Goal: Check status: Check status

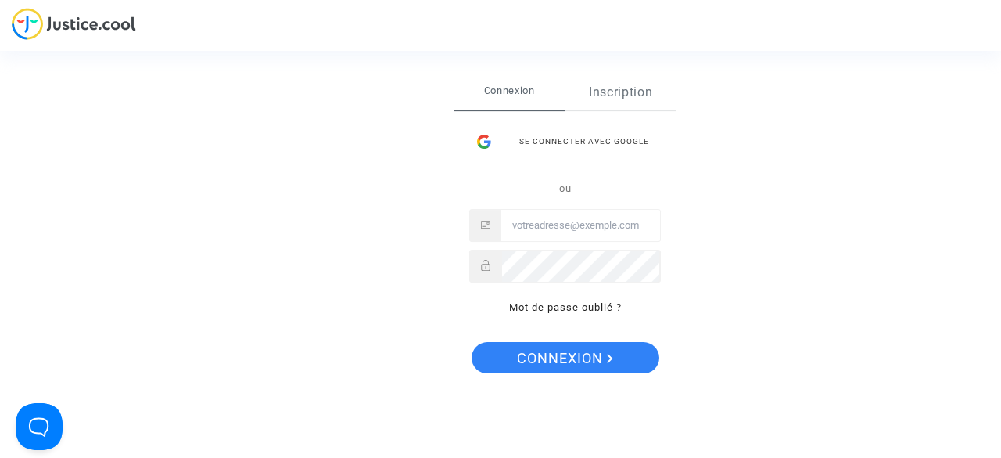
click at [635, 98] on link "Inscription" at bounding box center [621, 92] width 112 height 36
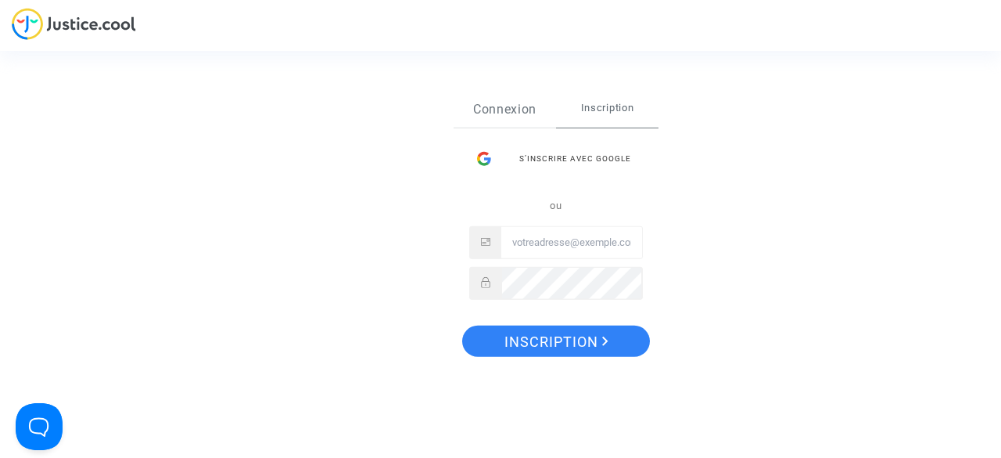
click at [486, 115] on link "Connexion" at bounding box center [505, 109] width 102 height 36
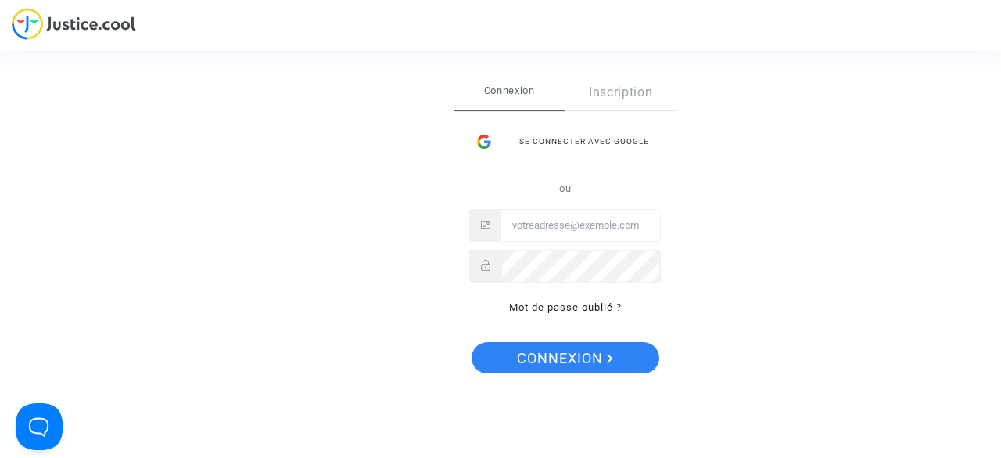
click at [555, 220] on input "Email" at bounding box center [580, 225] width 159 height 31
type input "[EMAIL_ADDRESS][DOMAIN_NAME]"
click at [472, 342] on button "Connexion" at bounding box center [566, 357] width 188 height 31
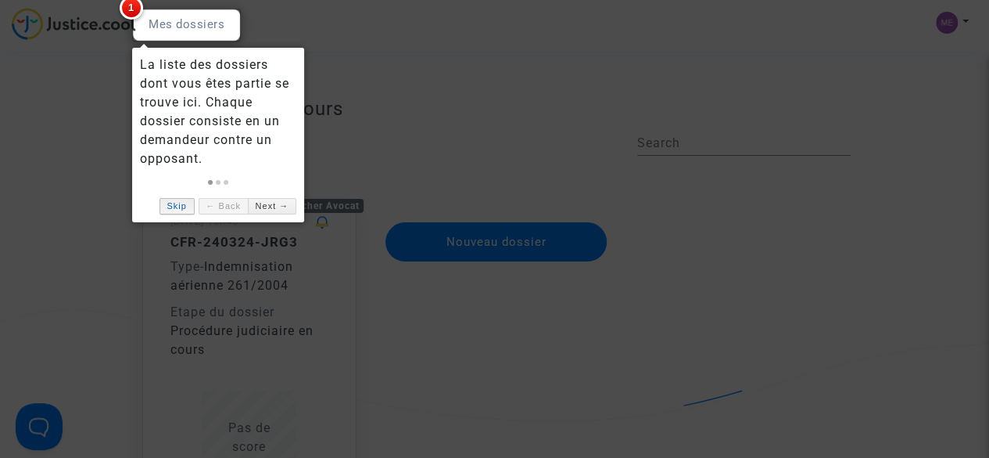
click at [177, 206] on link "Skip" at bounding box center [177, 206] width 35 height 16
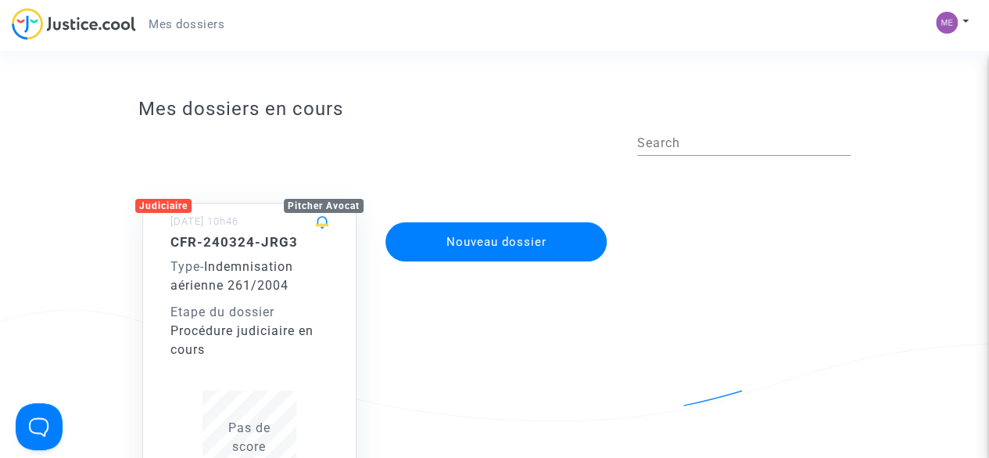
click at [252, 242] on h5 "CFR-240324-JRG3" at bounding box center [250, 242] width 158 height 16
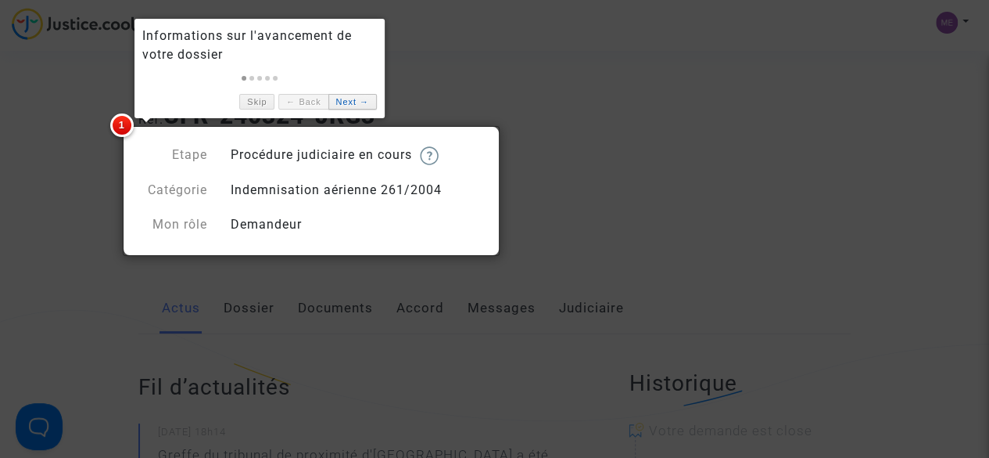
click at [346, 102] on link "Next →" at bounding box center [352, 102] width 48 height 16
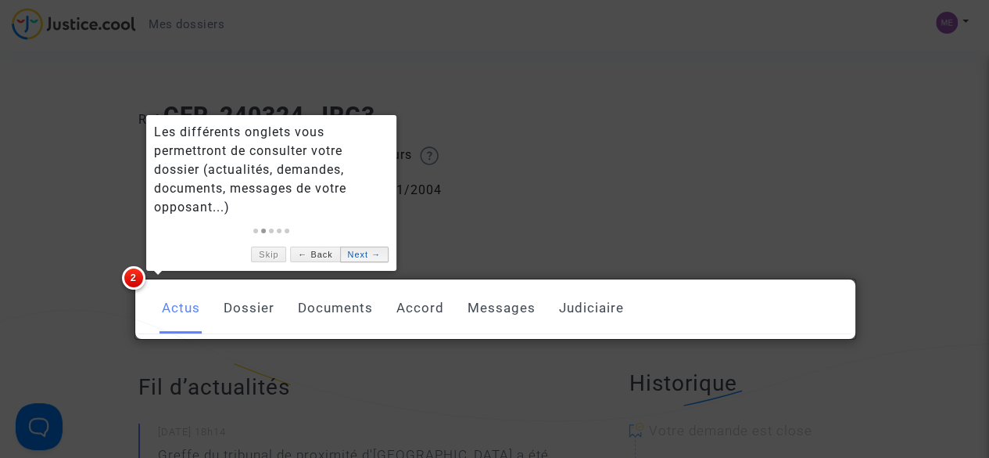
click at [361, 256] on link "Next →" at bounding box center [364, 254] width 48 height 16
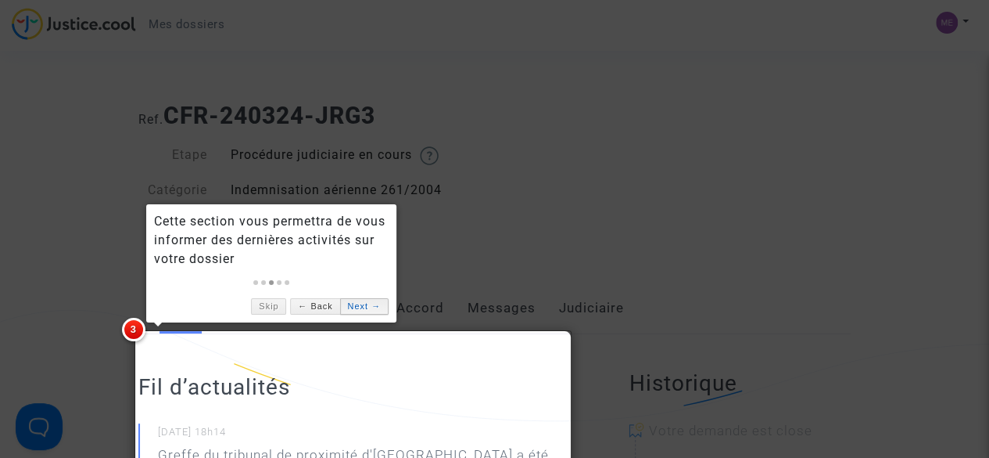
click at [363, 310] on link "Next →" at bounding box center [364, 306] width 48 height 16
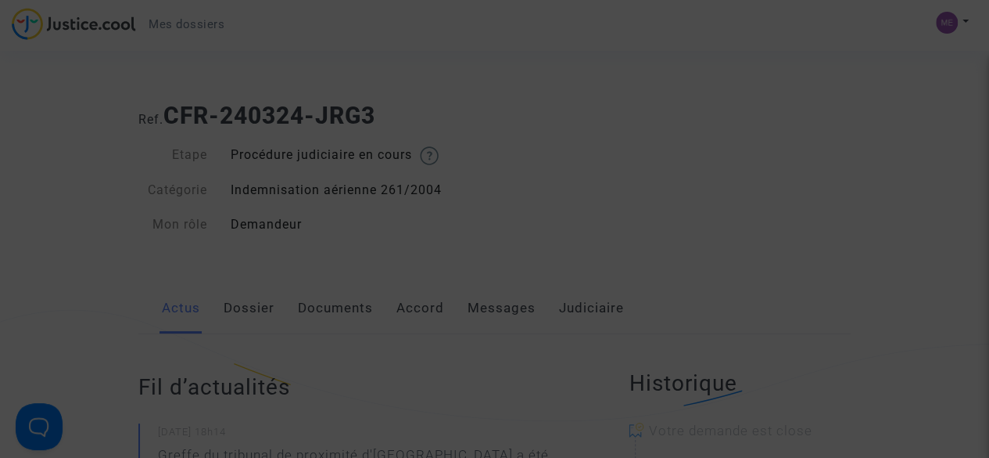
scroll to position [631, 0]
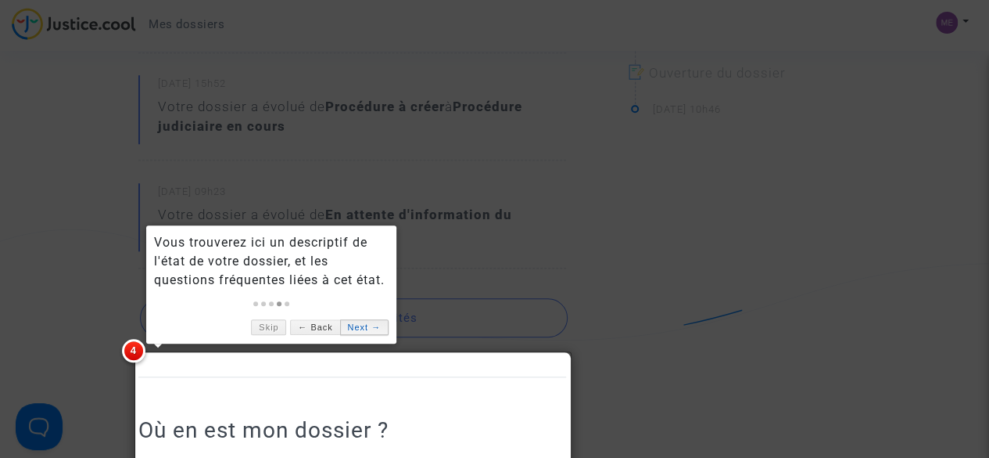
click at [354, 329] on link "Next →" at bounding box center [364, 327] width 48 height 16
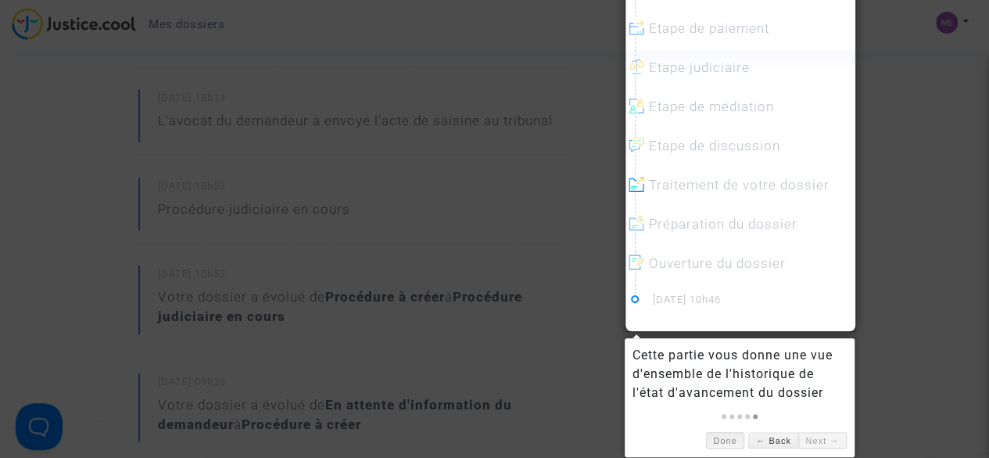
scroll to position [532, 0]
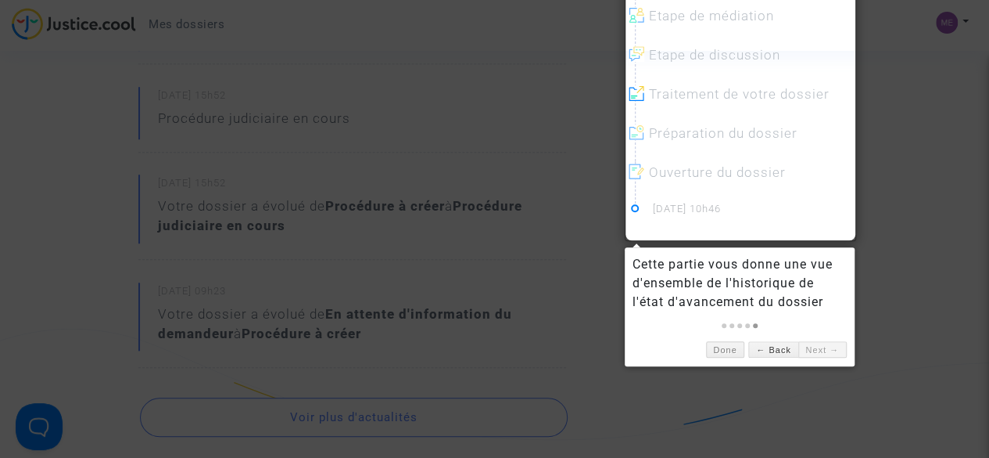
click at [846, 357] on div "Cette partie vous donne une vue d'ensemble de l'historique de l'état d'avanceme…" at bounding box center [740, 306] width 230 height 118
click at [825, 350] on link "Next →" at bounding box center [823, 349] width 48 height 16
click at [716, 353] on link "Done" at bounding box center [725, 349] width 39 height 16
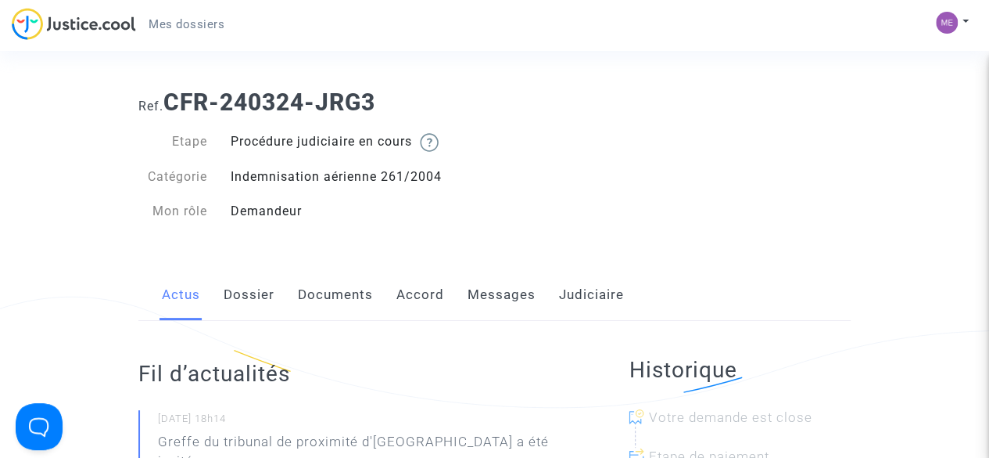
scroll to position [0, 0]
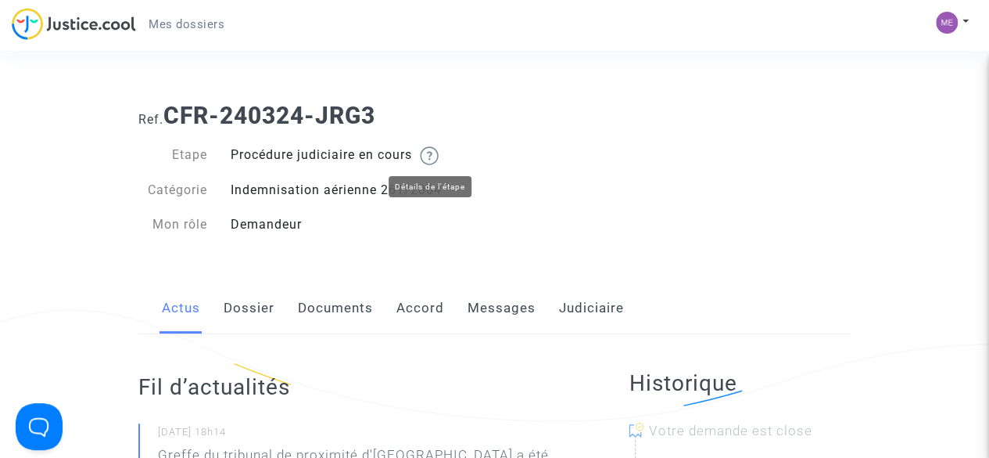
click at [432, 156] on img at bounding box center [429, 155] width 19 height 19
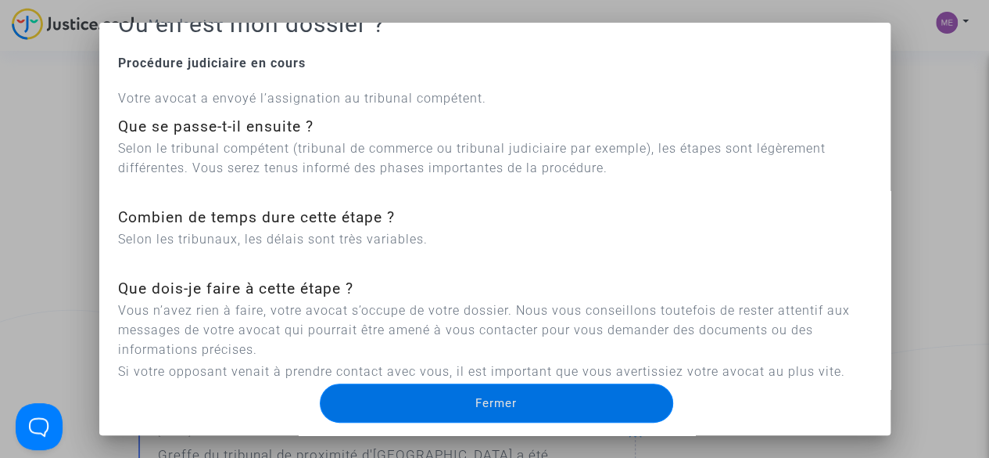
scroll to position [38, 0]
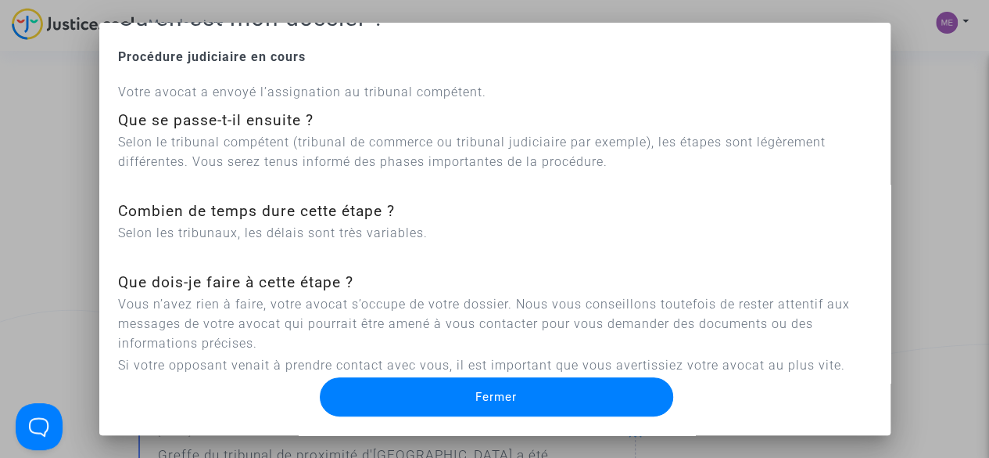
click at [512, 398] on button "Fermer" at bounding box center [497, 396] width 354 height 39
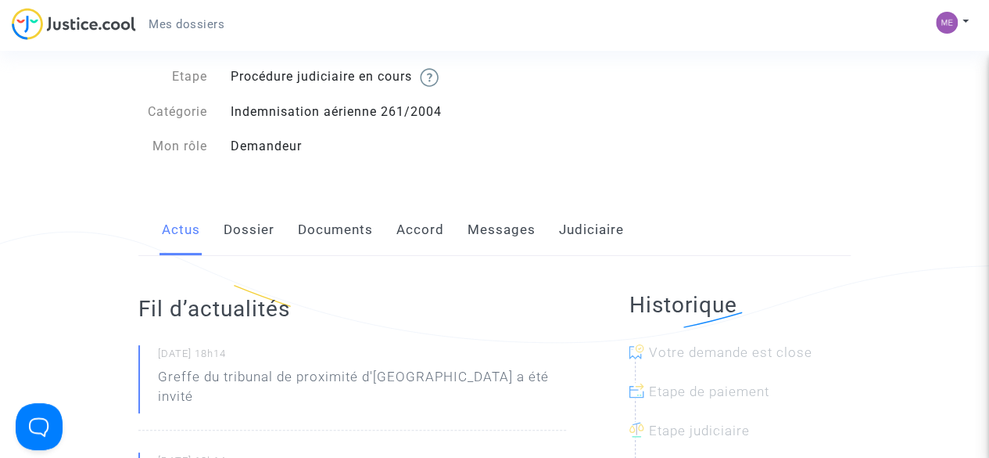
scroll to position [0, 0]
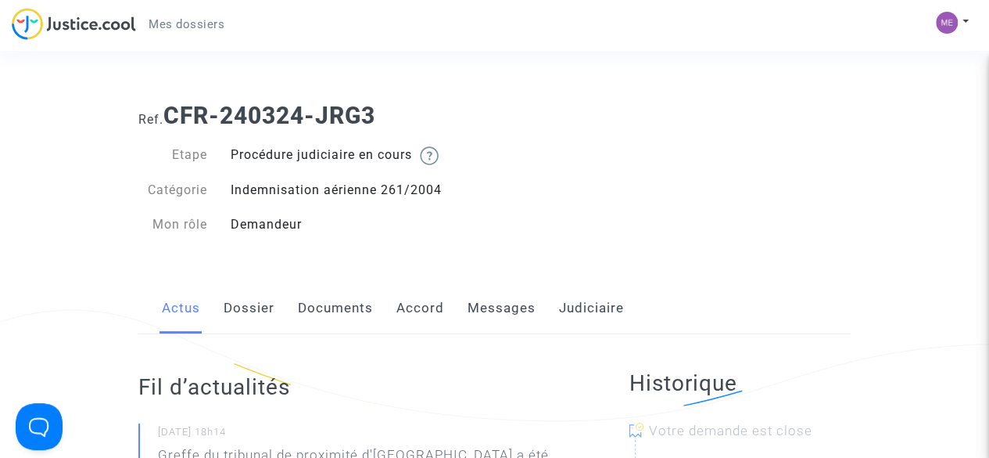
click at [253, 317] on link "Dossier" at bounding box center [249, 308] width 51 height 52
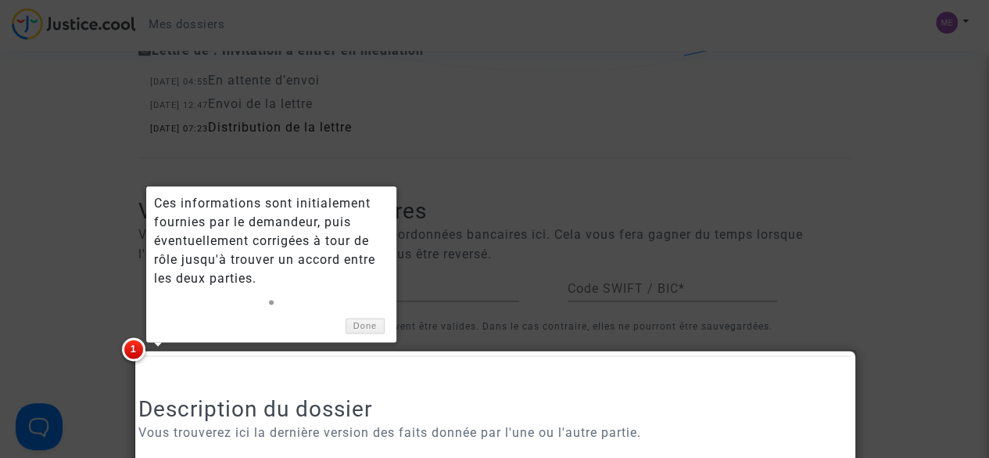
scroll to position [939, 0]
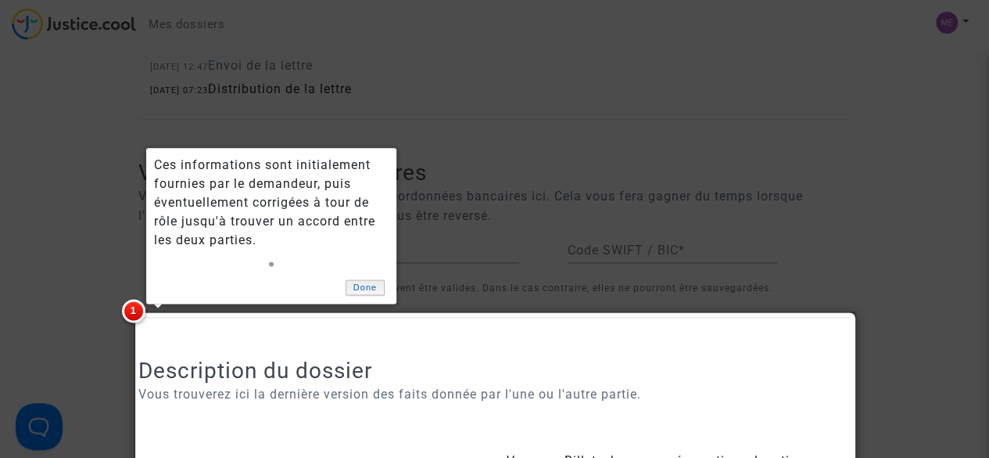
click at [360, 285] on link "Done" at bounding box center [365, 287] width 39 height 16
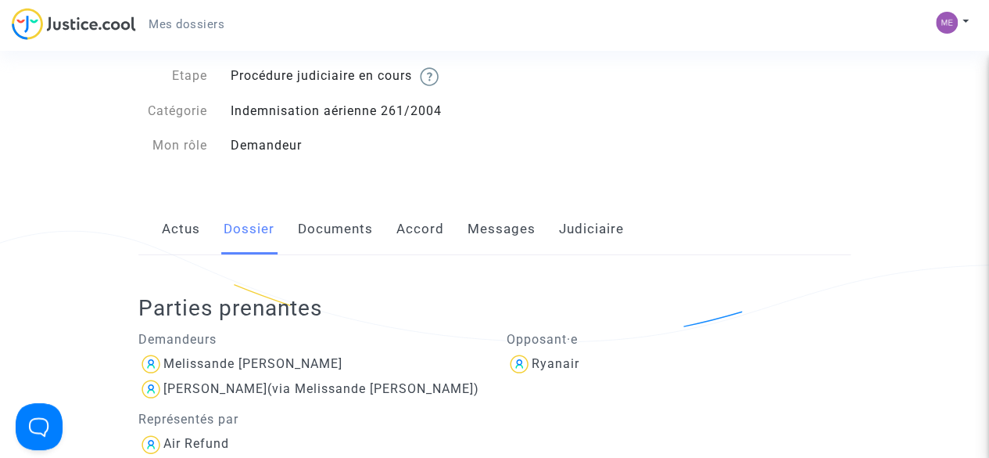
scroll to position [78, 0]
click at [317, 229] on link "Documents" at bounding box center [335, 230] width 75 height 52
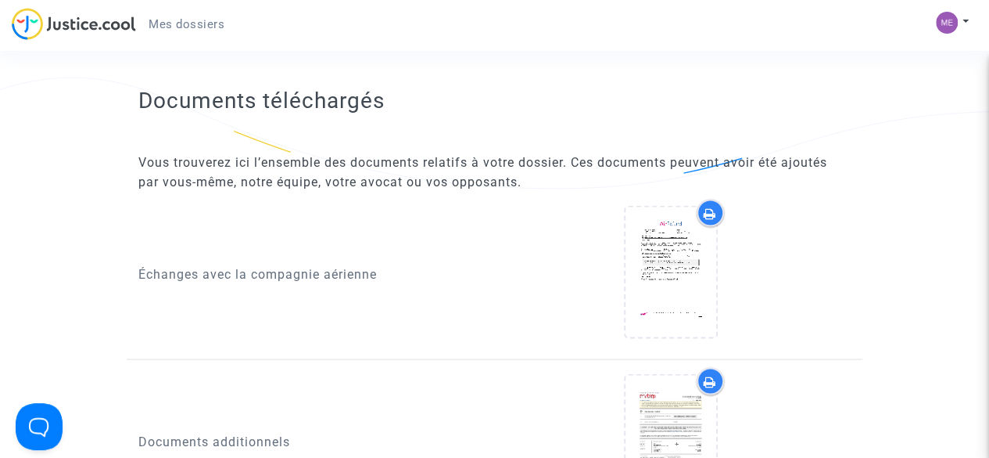
scroll to position [1370, 0]
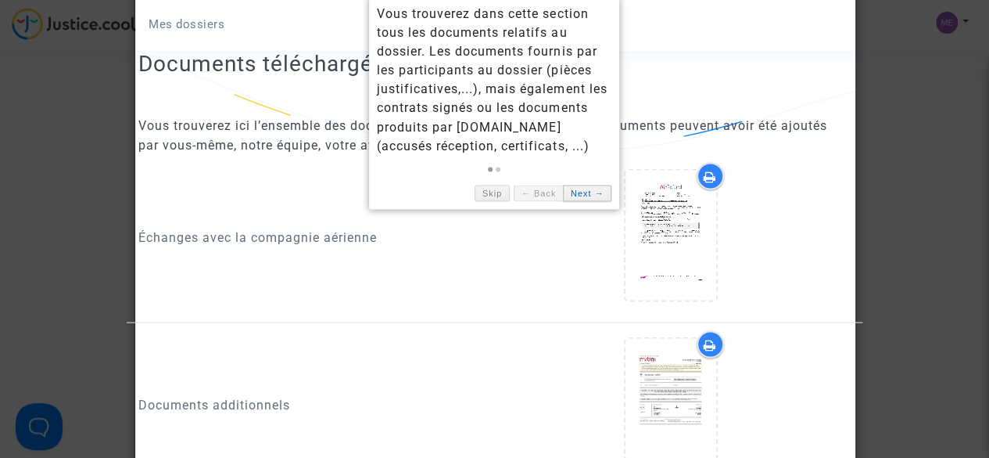
click at [574, 192] on link "Next →" at bounding box center [587, 193] width 48 height 16
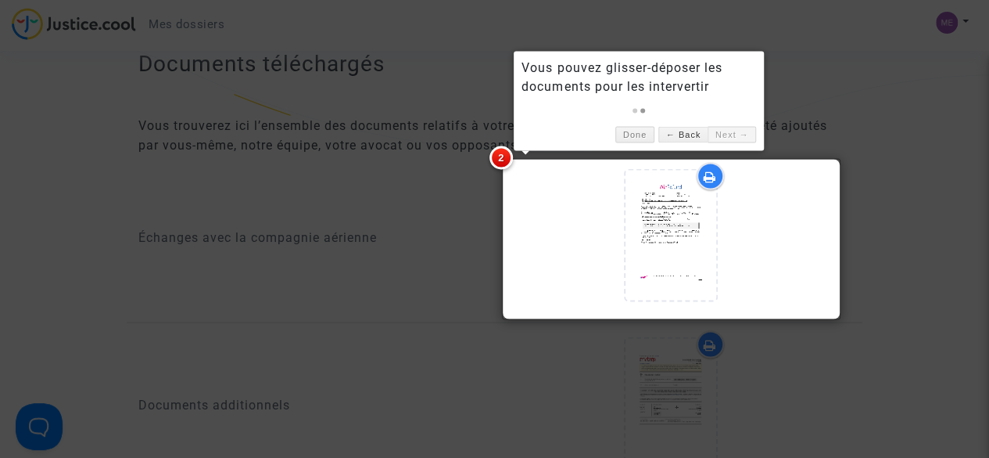
click at [722, 132] on link "Next →" at bounding box center [732, 134] width 48 height 16
click at [639, 135] on link "Done" at bounding box center [635, 134] width 39 height 16
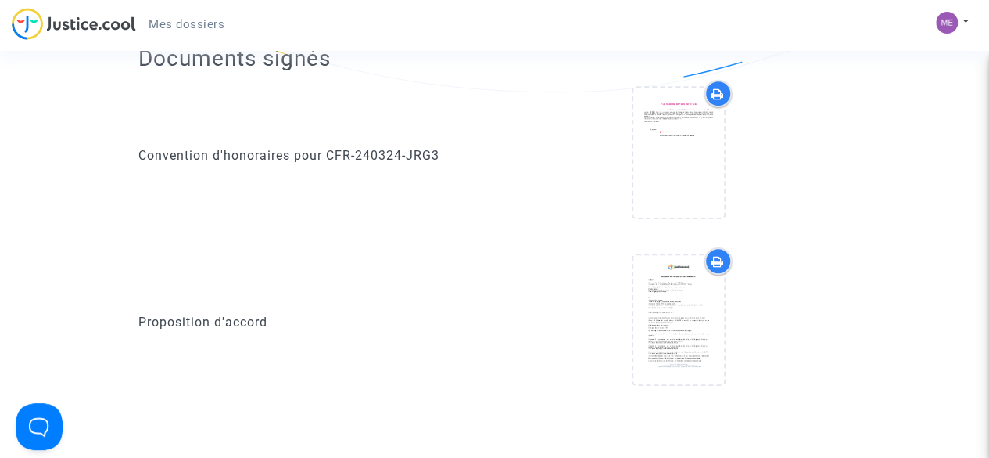
scroll to position [354, 0]
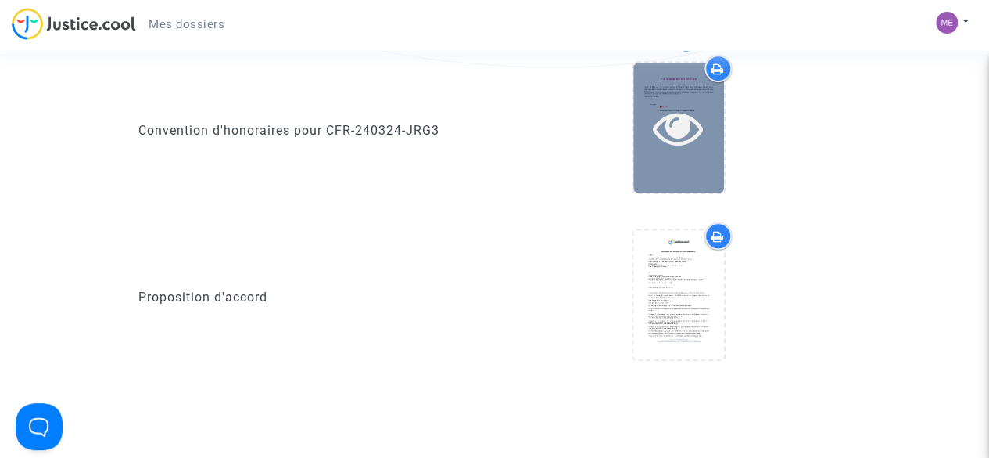
click at [685, 145] on icon at bounding box center [678, 127] width 51 height 50
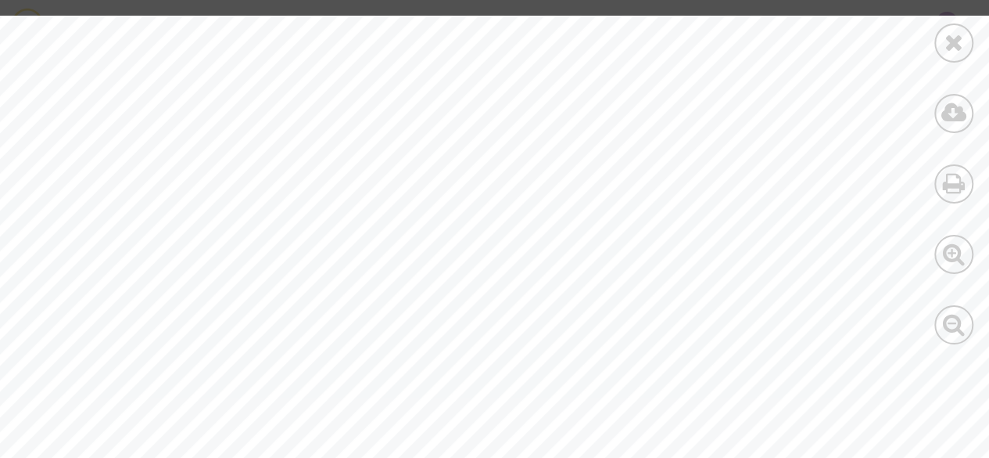
scroll to position [2405, 0]
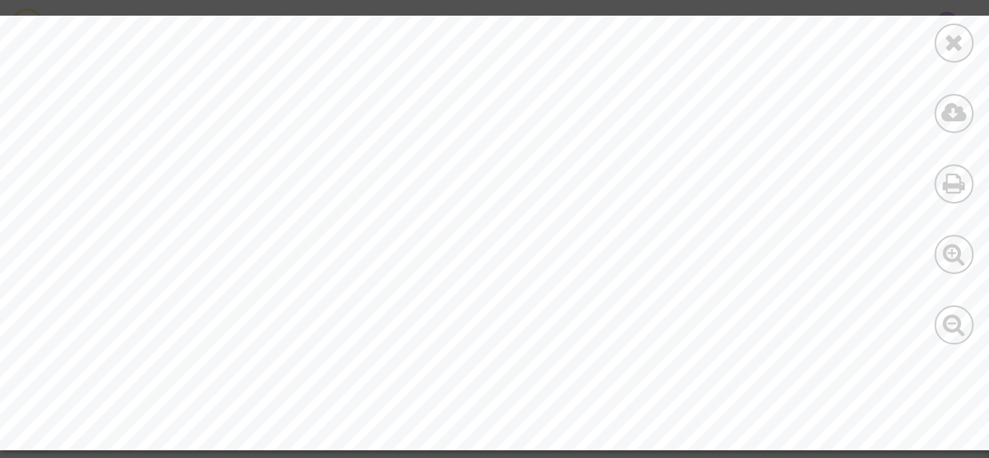
scroll to position [78, 0]
click at [953, 45] on icon at bounding box center [955, 42] width 20 height 23
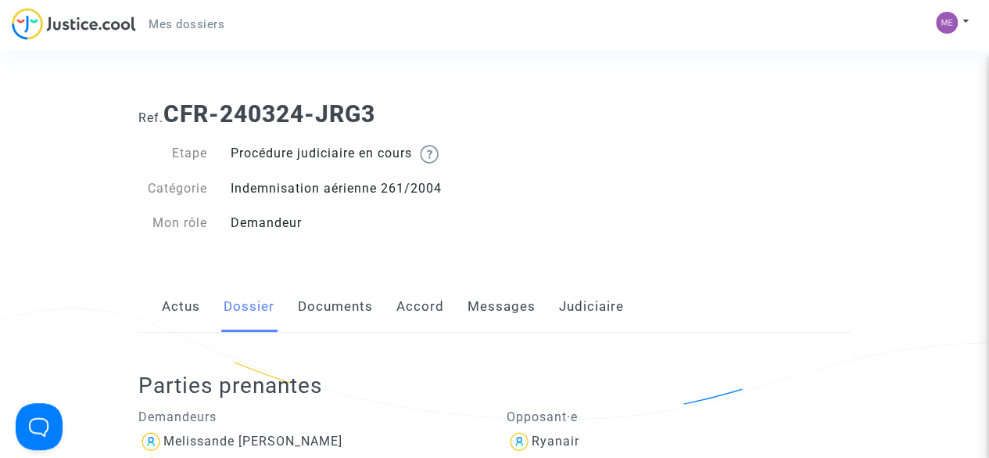
scroll to position [0, 0]
click at [356, 314] on link "Documents" at bounding box center [335, 308] width 75 height 52
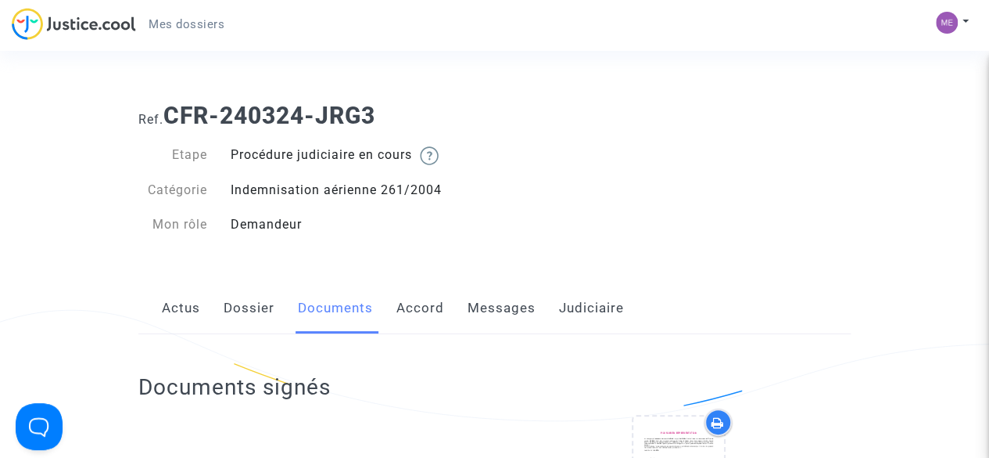
click at [422, 307] on link "Accord" at bounding box center [421, 308] width 48 height 52
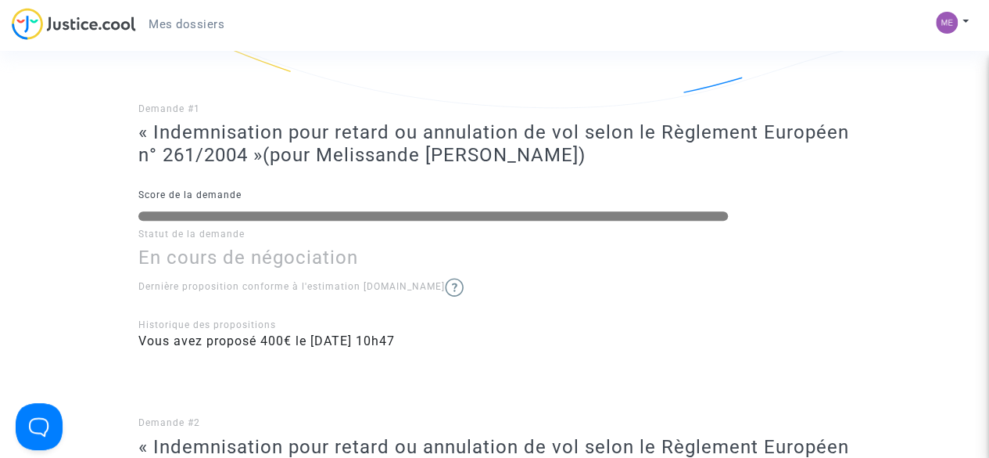
scroll to position [569, 0]
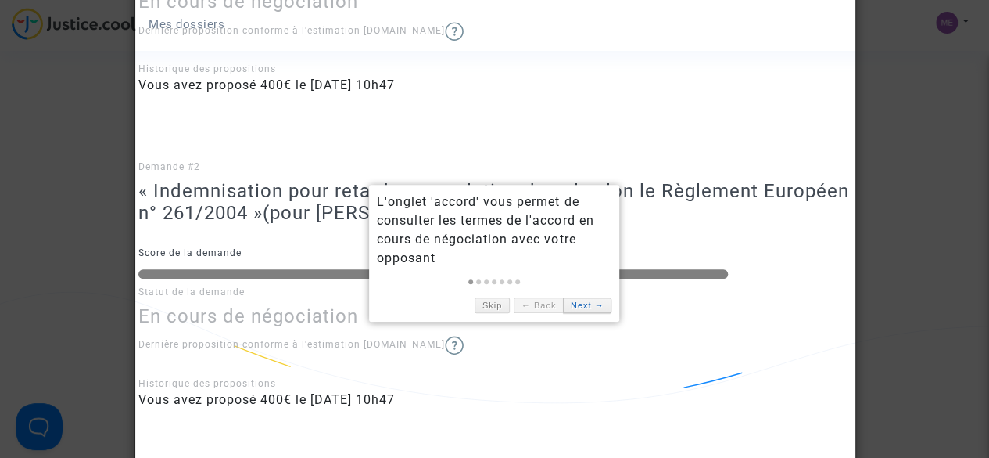
click at [572, 311] on link "Next →" at bounding box center [587, 305] width 48 height 16
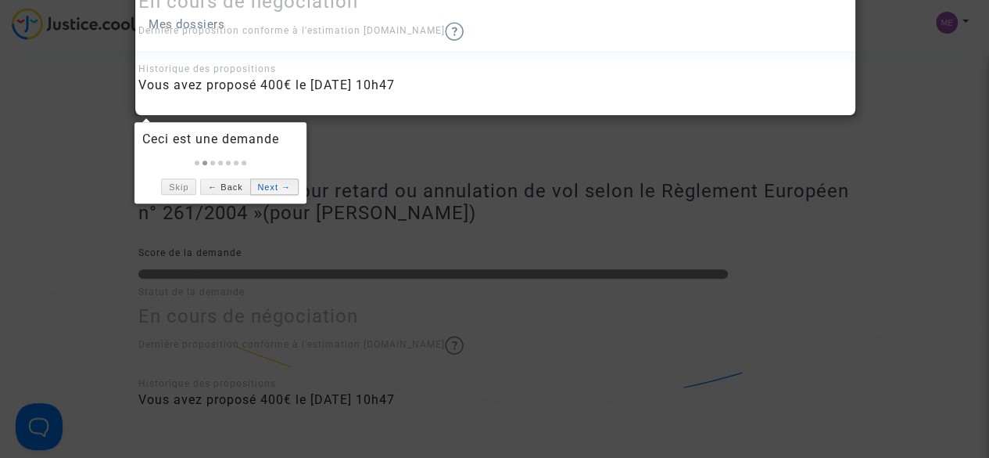
click at [266, 188] on link "Next →" at bounding box center [274, 186] width 48 height 16
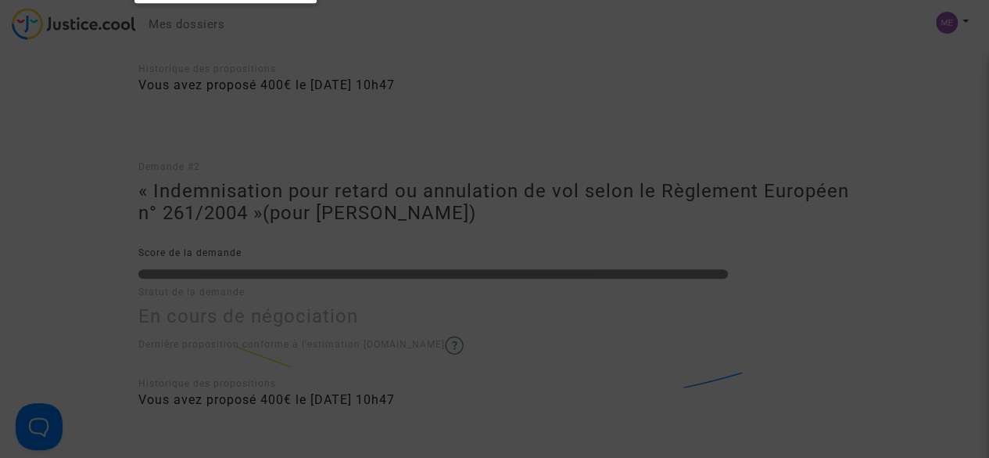
scroll to position [326, 0]
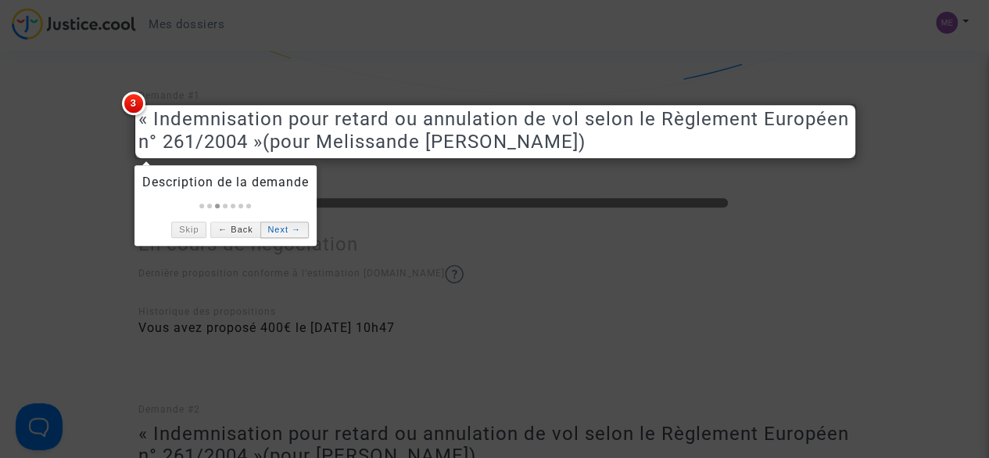
click at [286, 229] on link "Next →" at bounding box center [284, 229] width 48 height 16
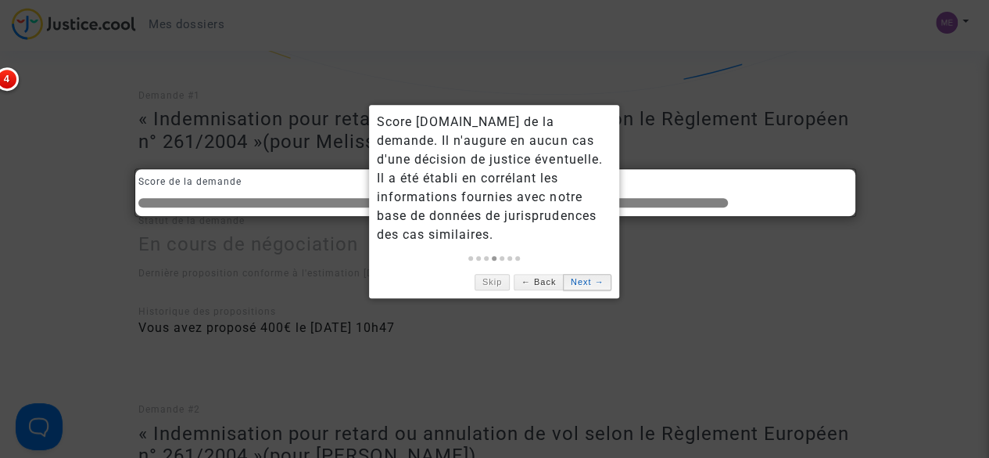
click at [586, 274] on link "Next →" at bounding box center [587, 282] width 48 height 16
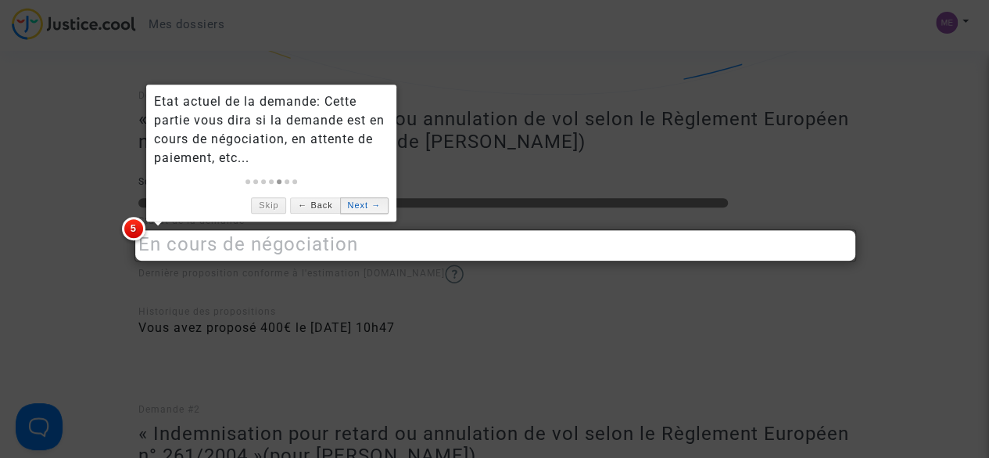
click at [358, 206] on link "Next →" at bounding box center [364, 205] width 48 height 16
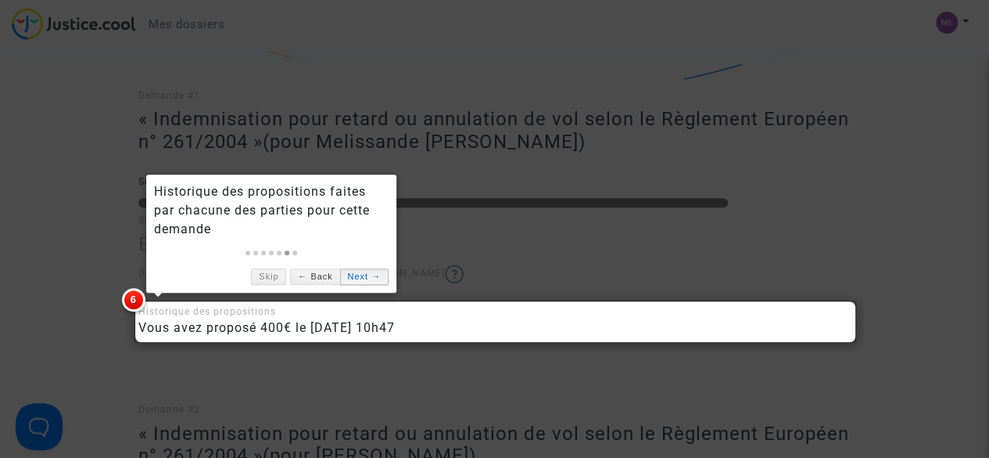
click at [368, 278] on link "Next →" at bounding box center [364, 276] width 48 height 16
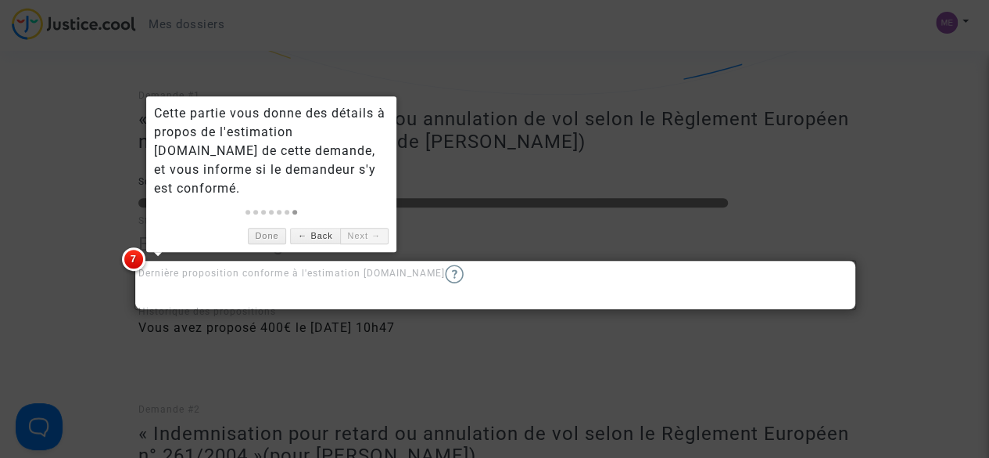
click at [355, 235] on link "Next →" at bounding box center [364, 236] width 48 height 16
click at [275, 238] on link "Done" at bounding box center [267, 236] width 39 height 16
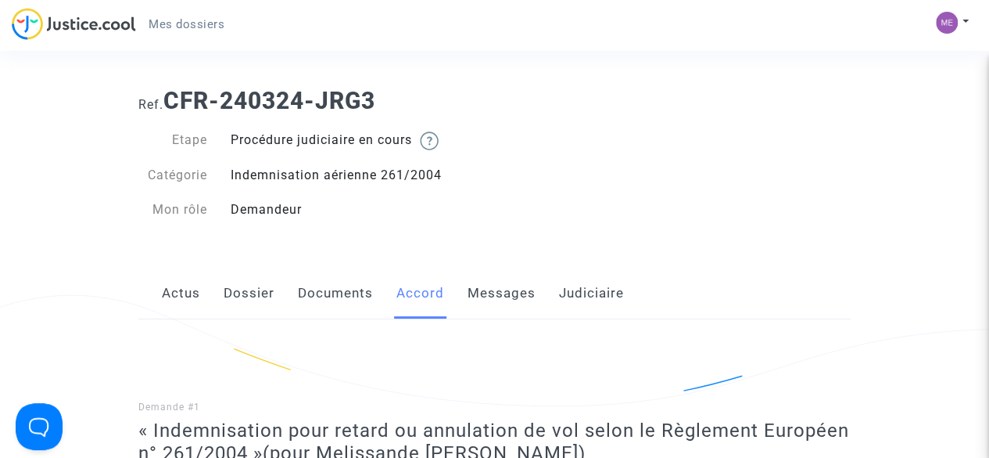
scroll to position [0, 0]
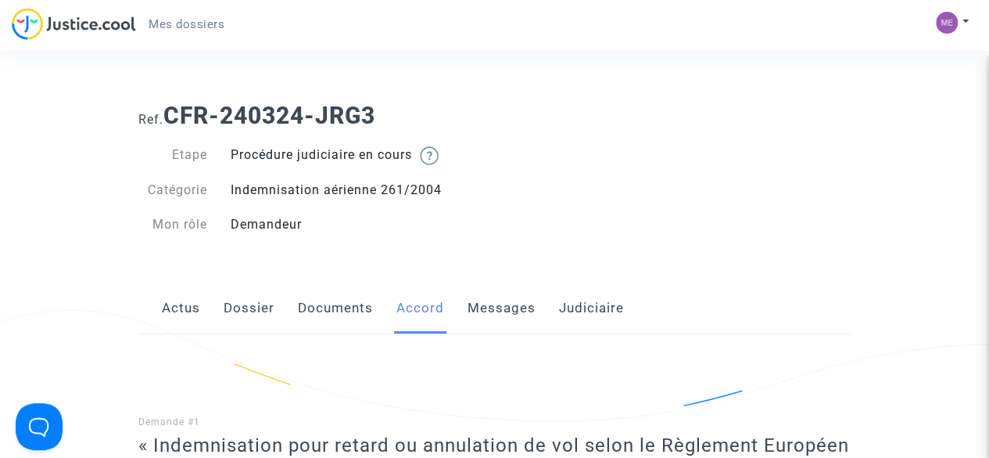
click at [507, 309] on link "Messages" at bounding box center [502, 308] width 68 height 52
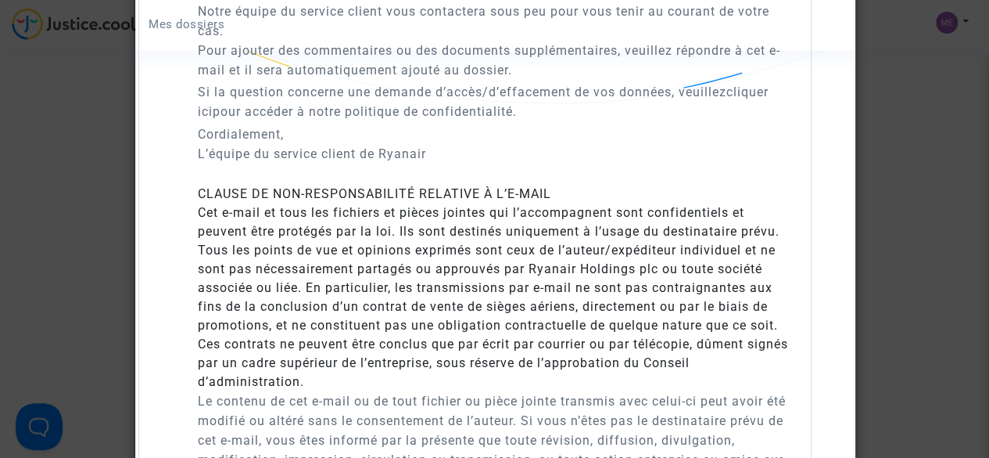
scroll to position [399, 0]
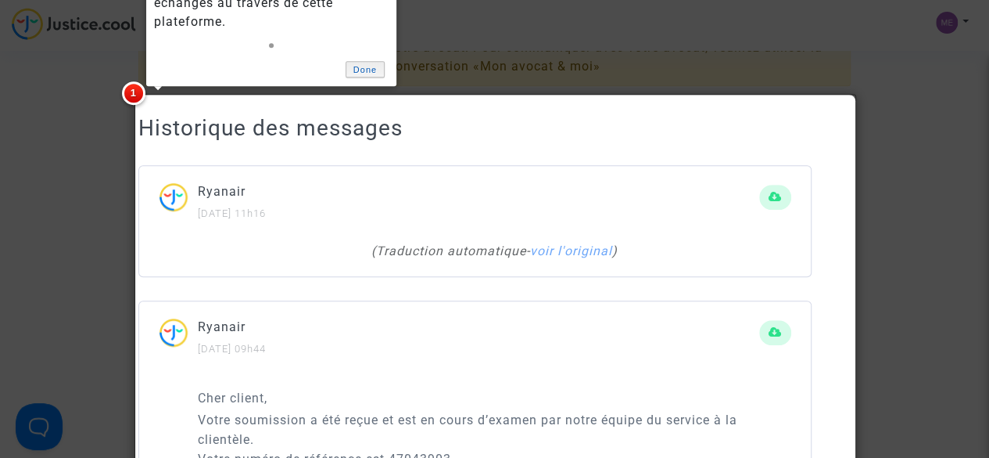
click at [375, 66] on link "Done" at bounding box center [365, 69] width 39 height 16
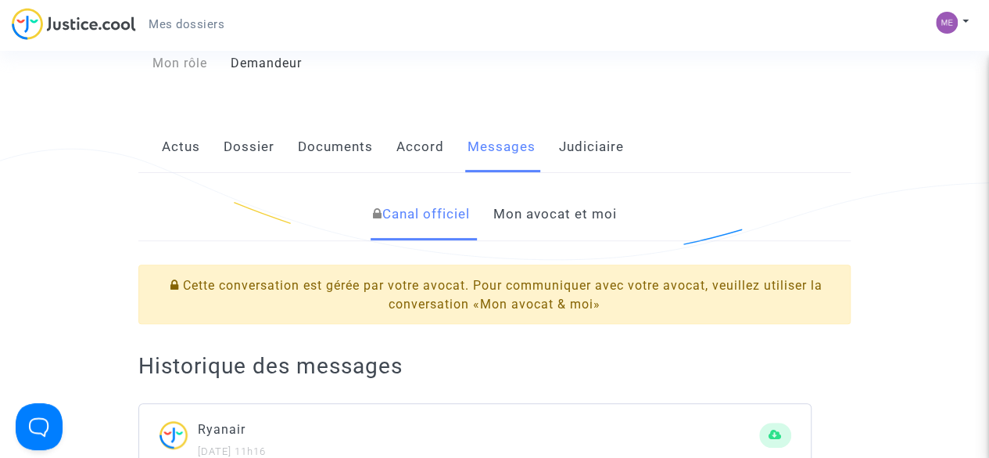
scroll to position [164, 0]
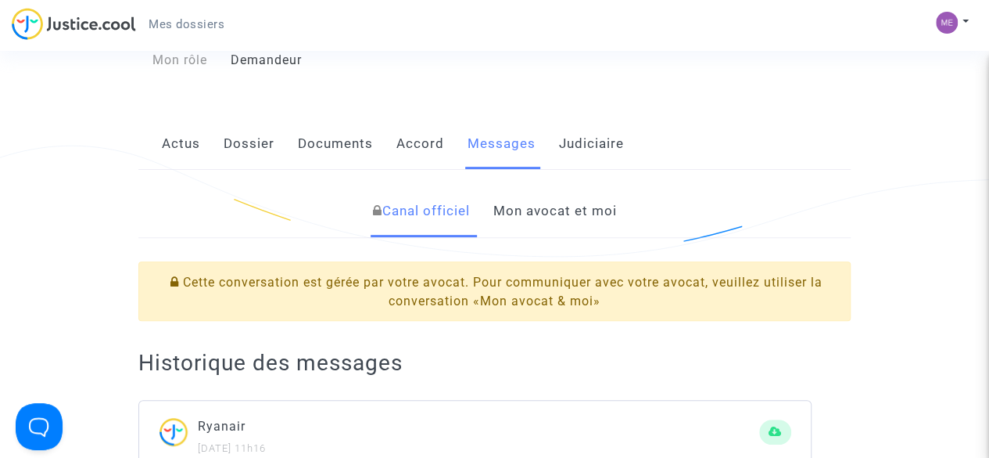
click at [598, 203] on link "Mon avocat et moi" at bounding box center [556, 211] width 124 height 52
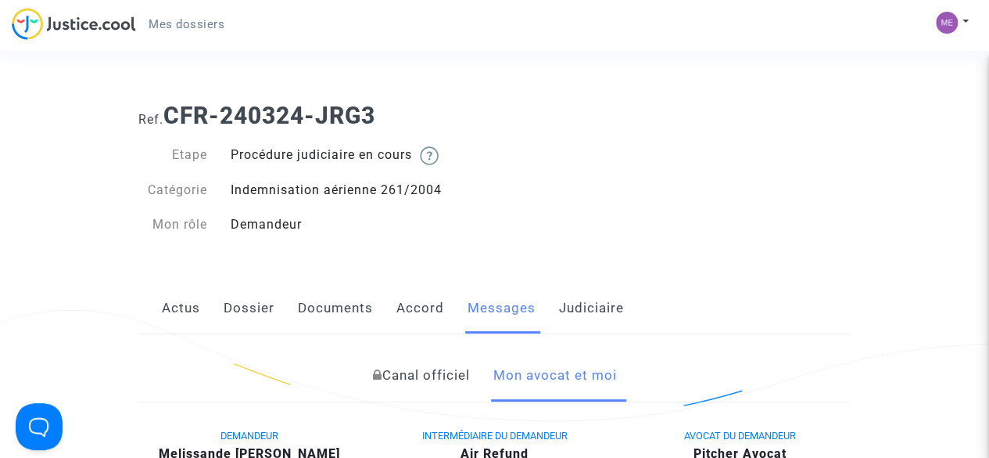
click at [579, 317] on link "Judiciaire" at bounding box center [591, 308] width 65 height 52
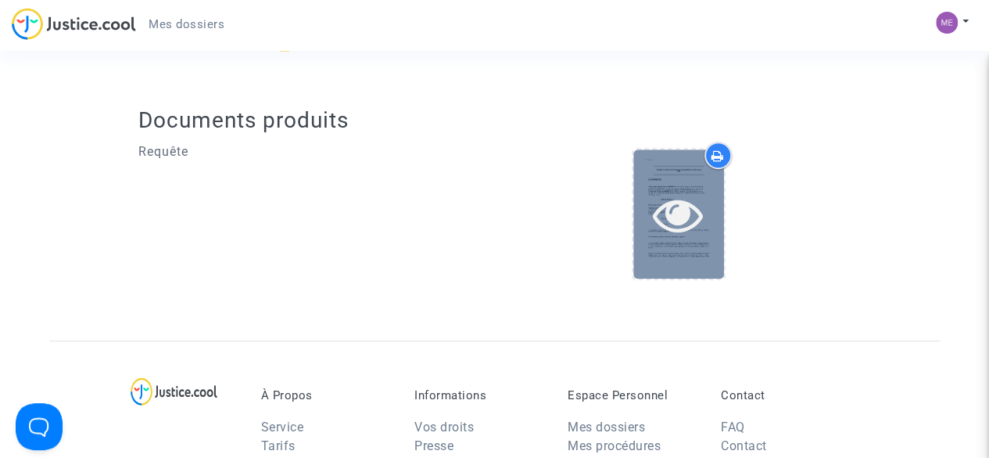
scroll to position [391, 0]
click at [688, 196] on icon at bounding box center [678, 214] width 51 height 50
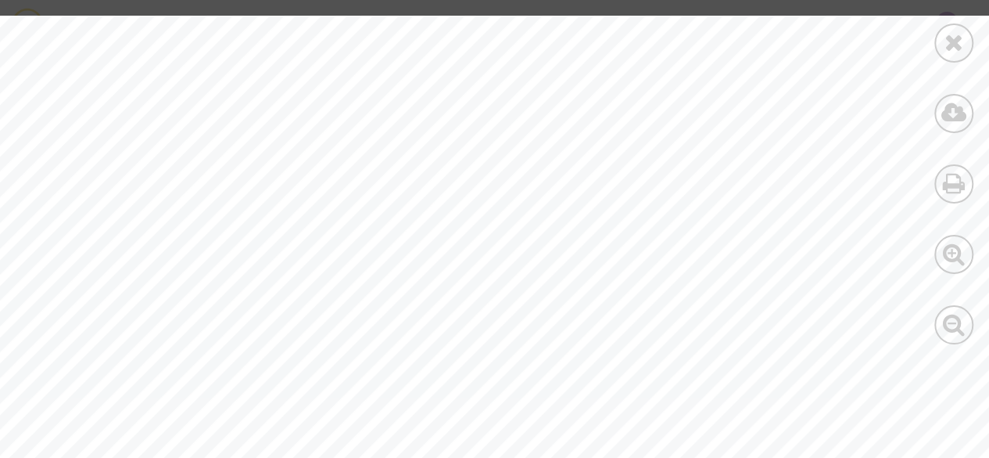
scroll to position [50055, 0]
click at [948, 33] on icon at bounding box center [955, 42] width 20 height 23
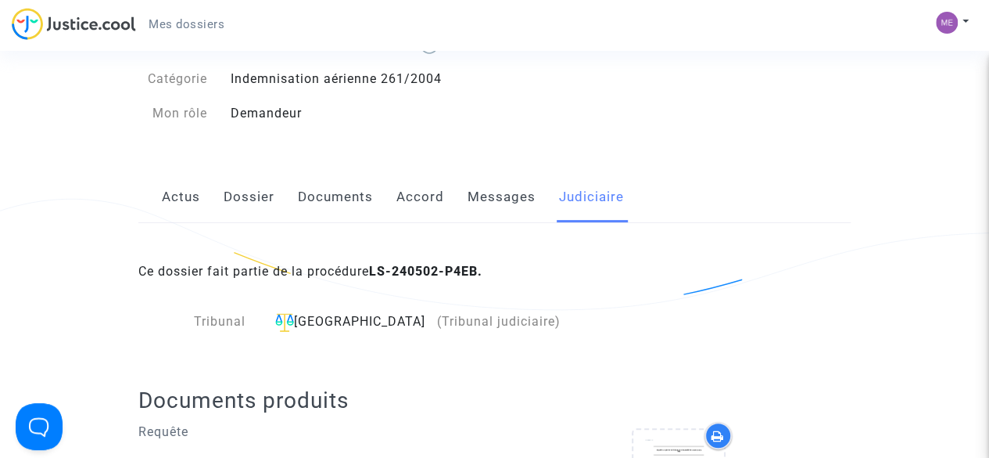
scroll to position [0, 0]
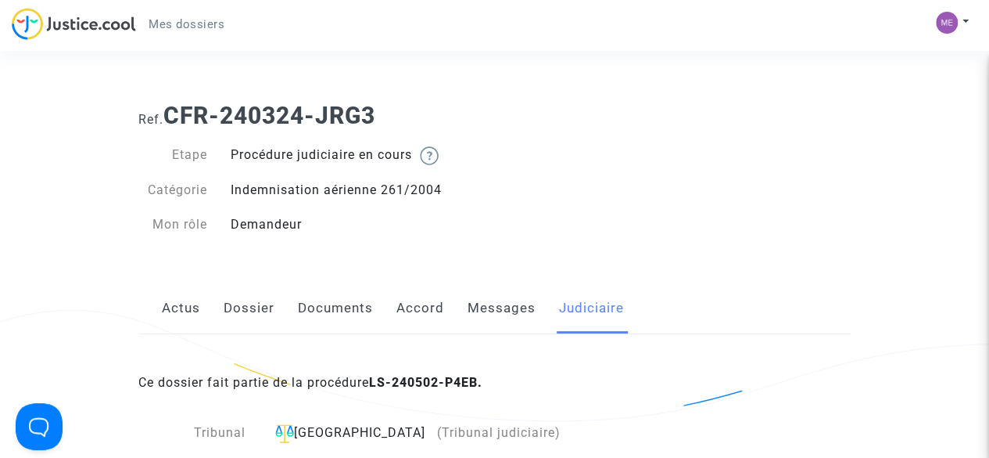
drag, startPoint x: 483, startPoint y: 384, endPoint x: 376, endPoint y: 382, distance: 107.2
click at [376, 382] on b "LS-240502-P4EB." at bounding box center [425, 382] width 113 height 15
copy b "LS-240502-P4EB"
click at [964, 19] on button at bounding box center [952, 22] width 34 height 23
click at [910, 103] on link "Déconnexion" at bounding box center [907, 105] width 124 height 25
